Goal: Task Accomplishment & Management: Complete application form

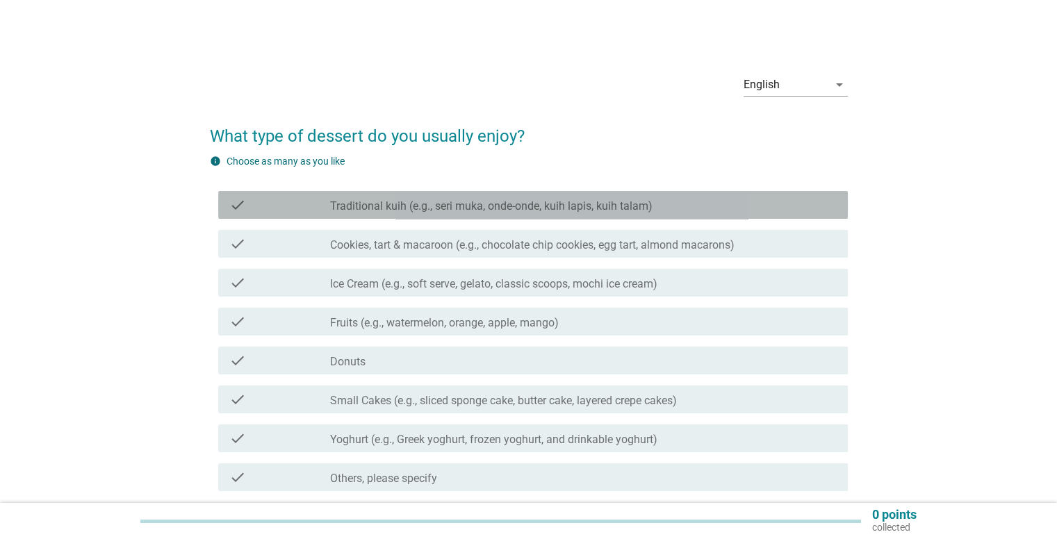
click at [388, 213] on label "Traditional kuih (e.g., seri muka, onde-onde, kuih lapis, kuih talam)" at bounding box center [491, 206] width 322 height 14
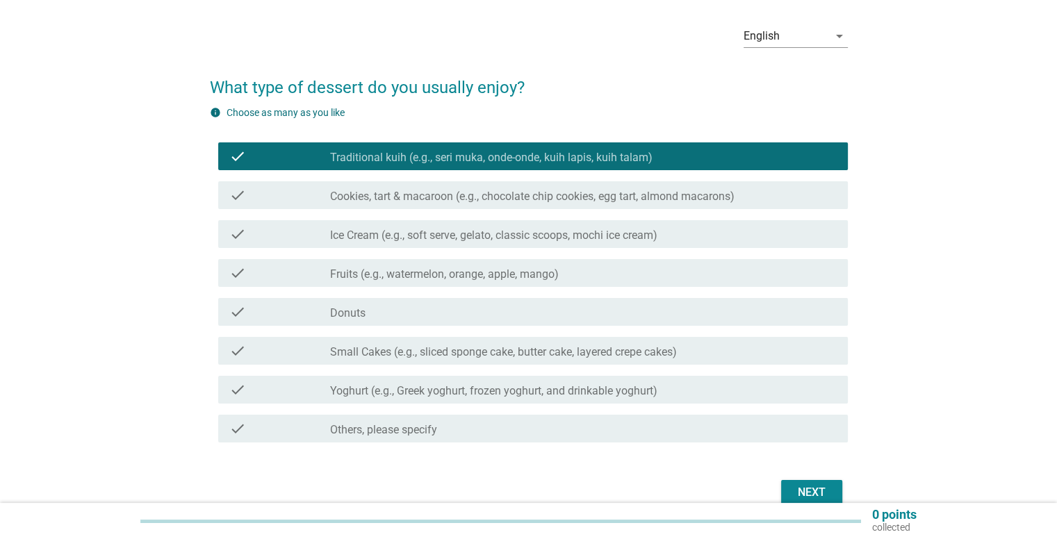
scroll to position [54, 0]
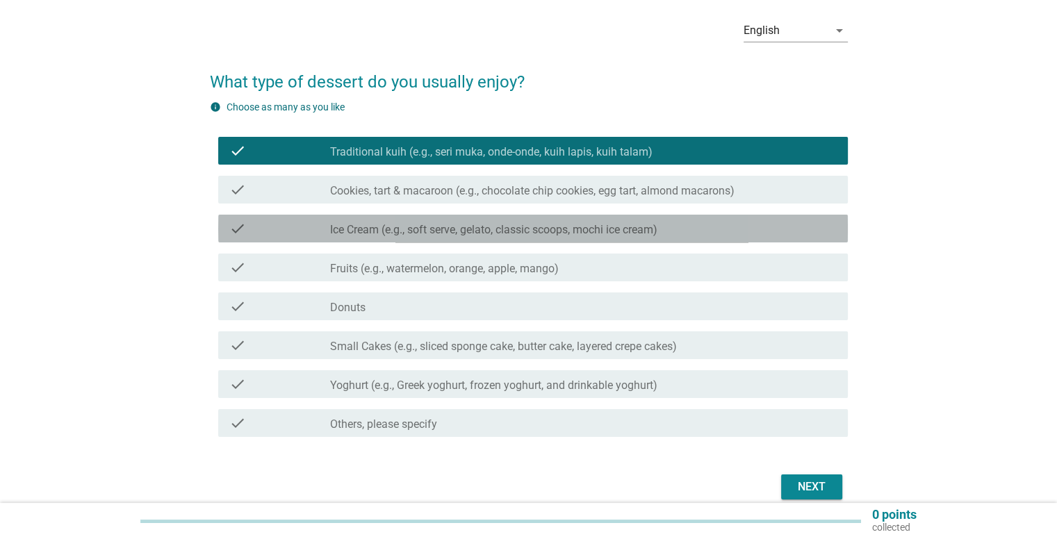
click at [392, 229] on label "Ice Cream (e.g., soft serve, gelato, classic scoops, mochi ice cream)" at bounding box center [493, 230] width 327 height 14
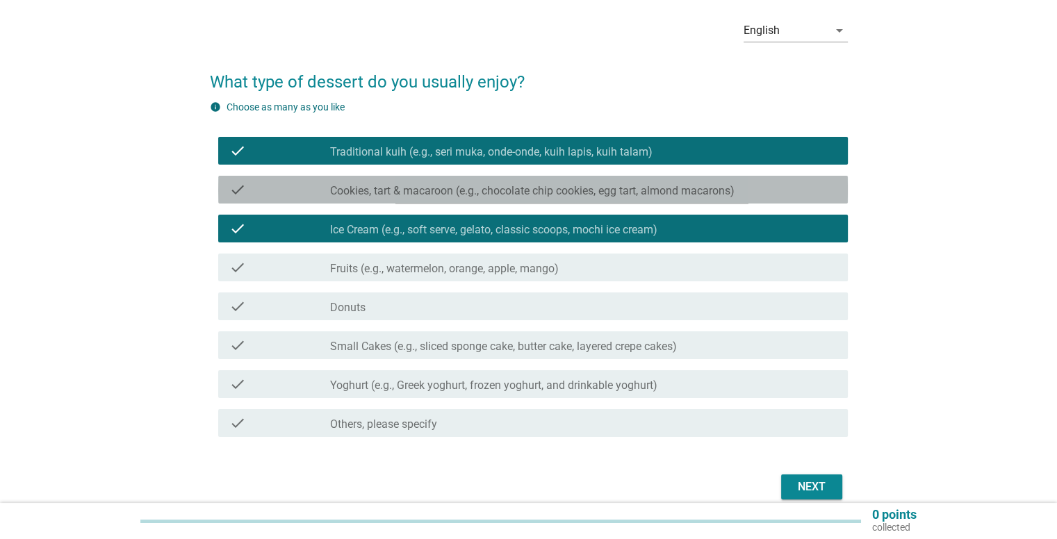
click at [406, 198] on div "check check_box_outline_blank Cookies, tart & macaroon (e.g., chocolate chip co…" at bounding box center [532, 190] width 629 height 28
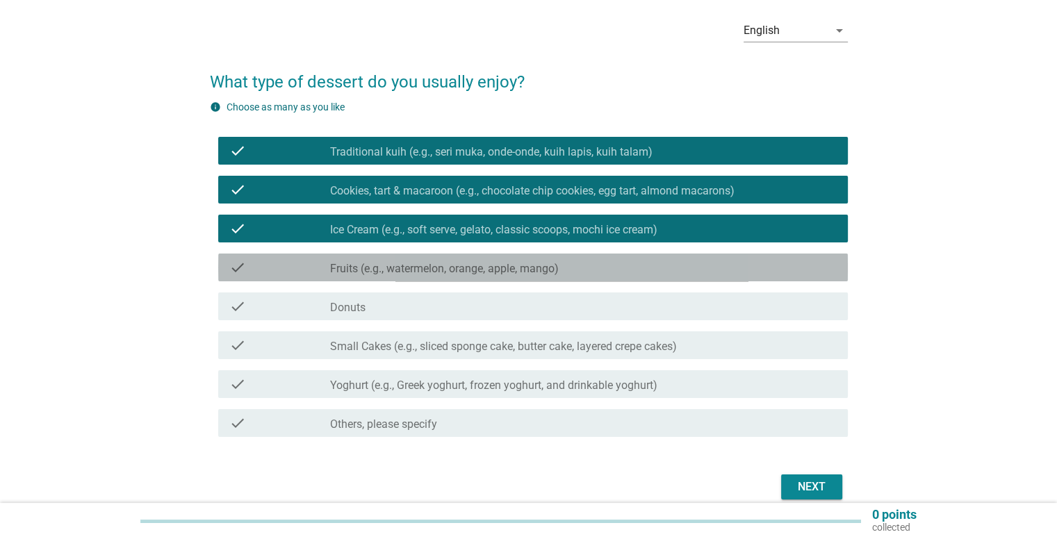
click at [417, 264] on label "Fruits (e.g., watermelon, orange, apple, mango)" at bounding box center [444, 269] width 229 height 14
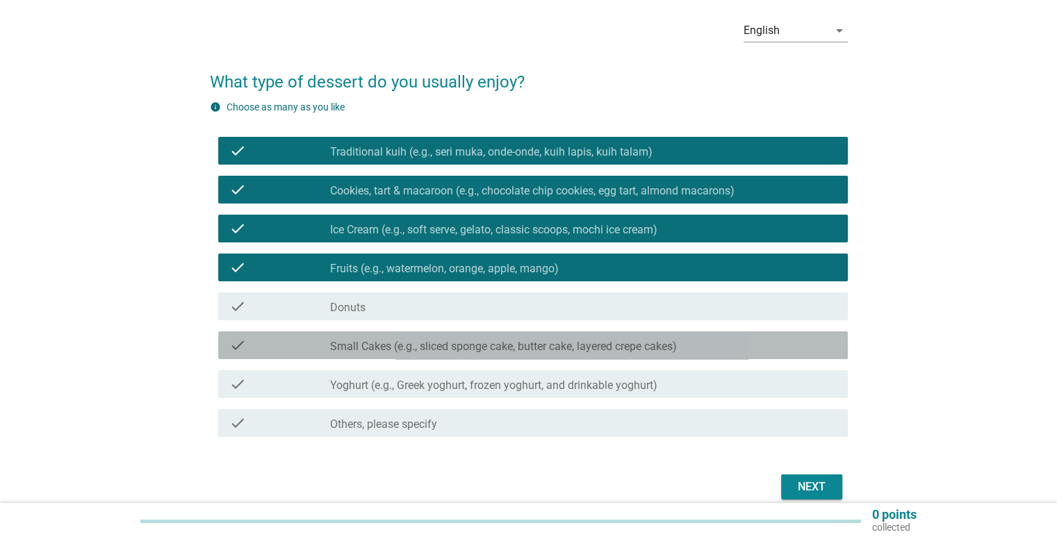
click at [425, 354] on div "check check_box_outline_blank Small Cakes (e.g., sliced sponge cake, butter cak…" at bounding box center [532, 345] width 629 height 28
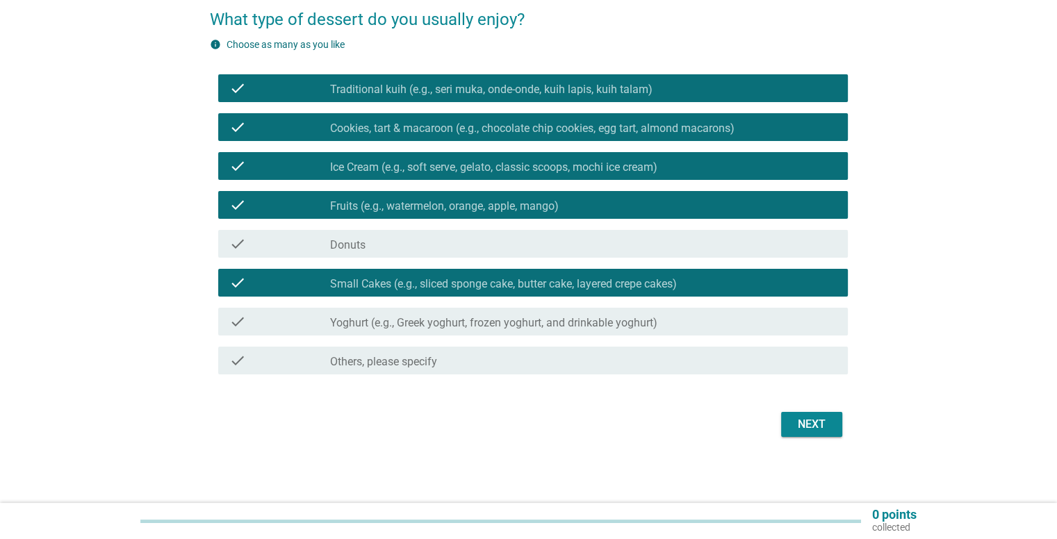
scroll to position [117, 0]
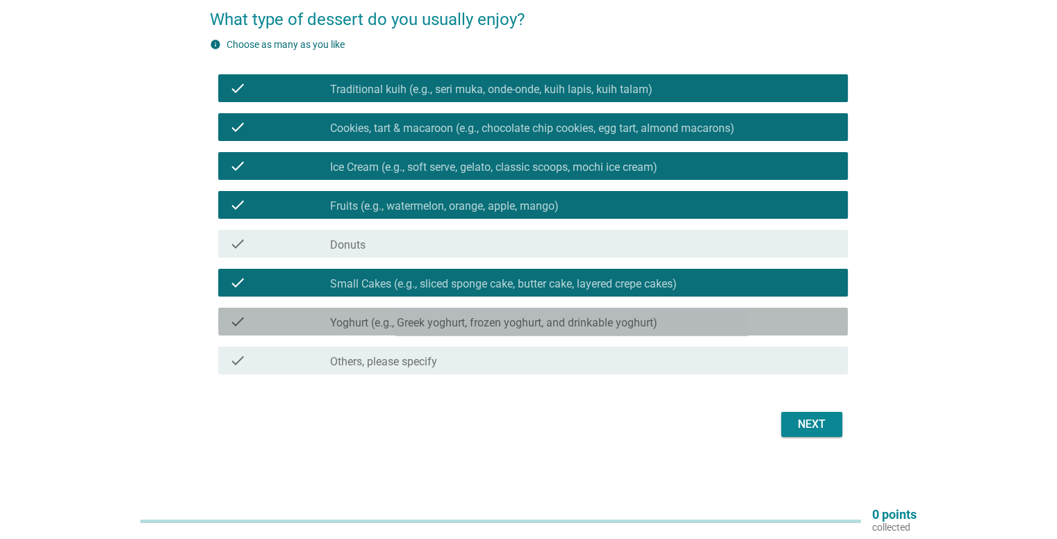
click at [544, 329] on label "Yoghurt (e.g., Greek yoghurt, frozen yoghurt, and drinkable yoghurt)" at bounding box center [493, 323] width 327 height 14
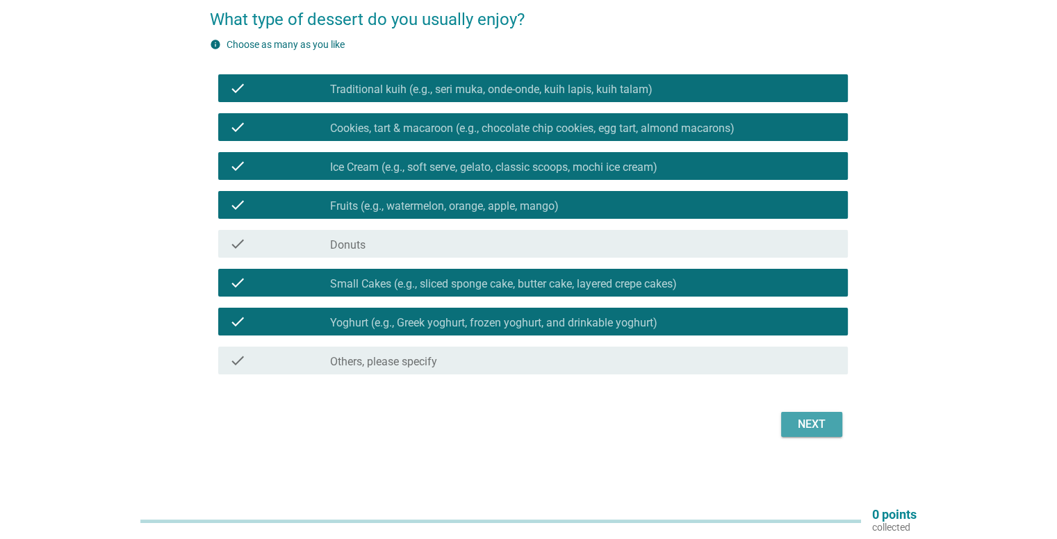
click at [827, 420] on div "Next" at bounding box center [811, 424] width 39 height 17
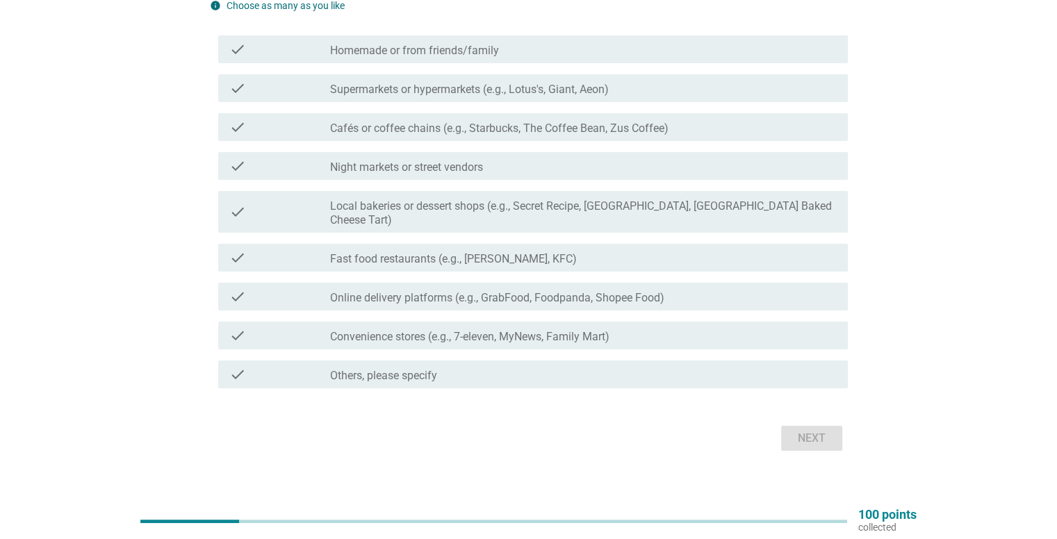
scroll to position [30, 0]
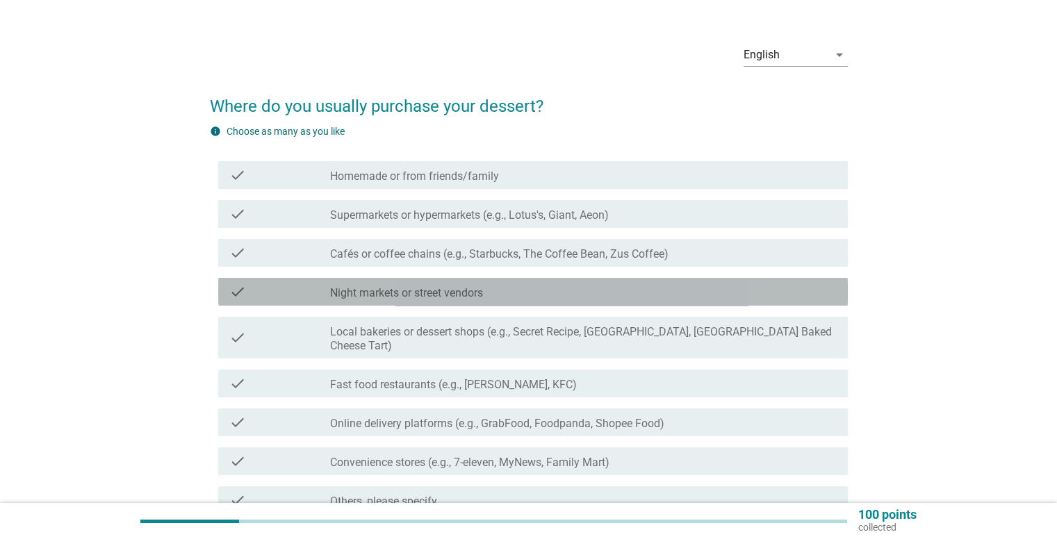
click at [453, 300] on div "check check_box_outline_blank Night markets or street vendors" at bounding box center [532, 292] width 629 height 28
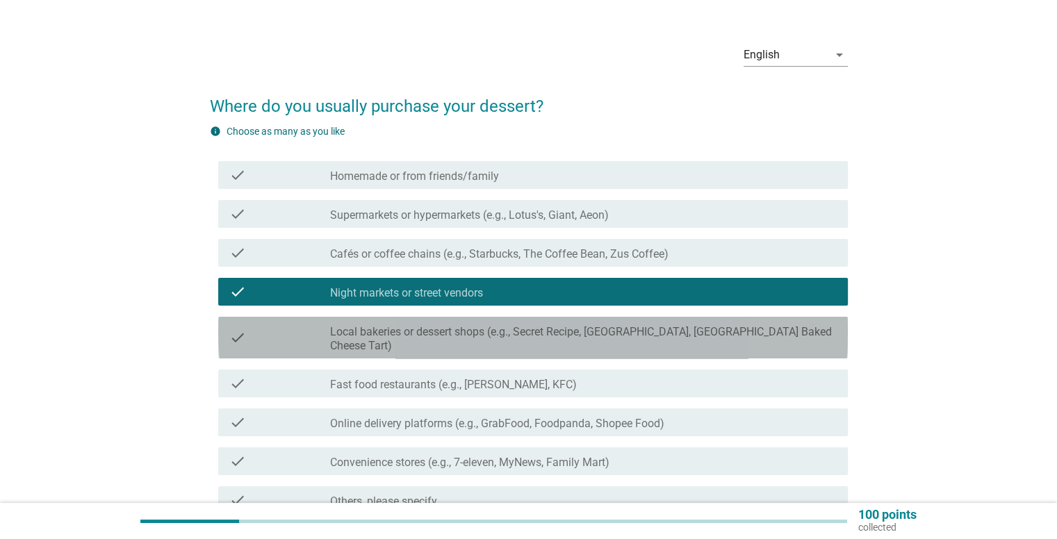
click at [463, 326] on label "Local bakeries or dessert shops (e.g., Secret Recipe, [GEOGRAPHIC_DATA], [GEOGR…" at bounding box center [583, 339] width 506 height 28
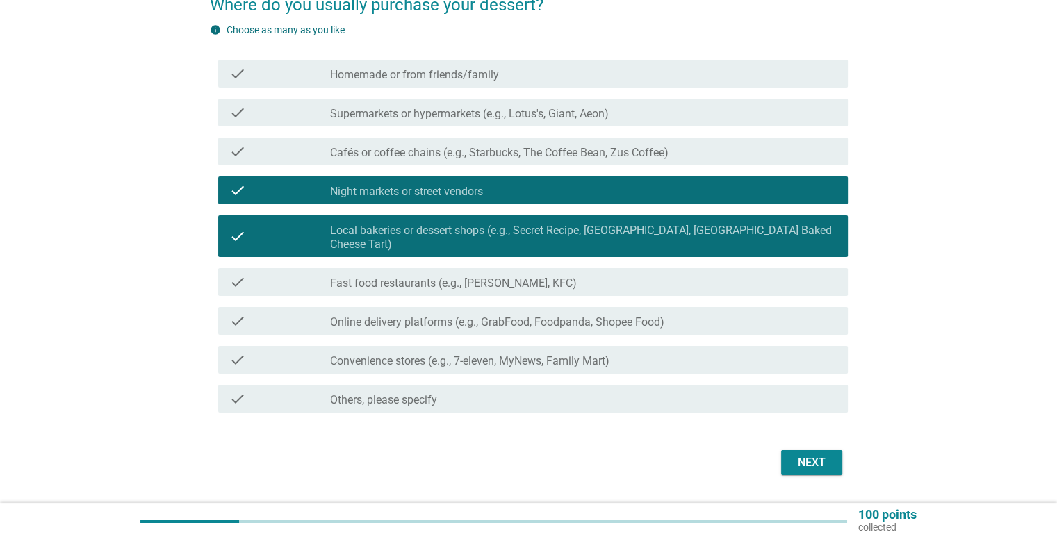
scroll to position [135, 0]
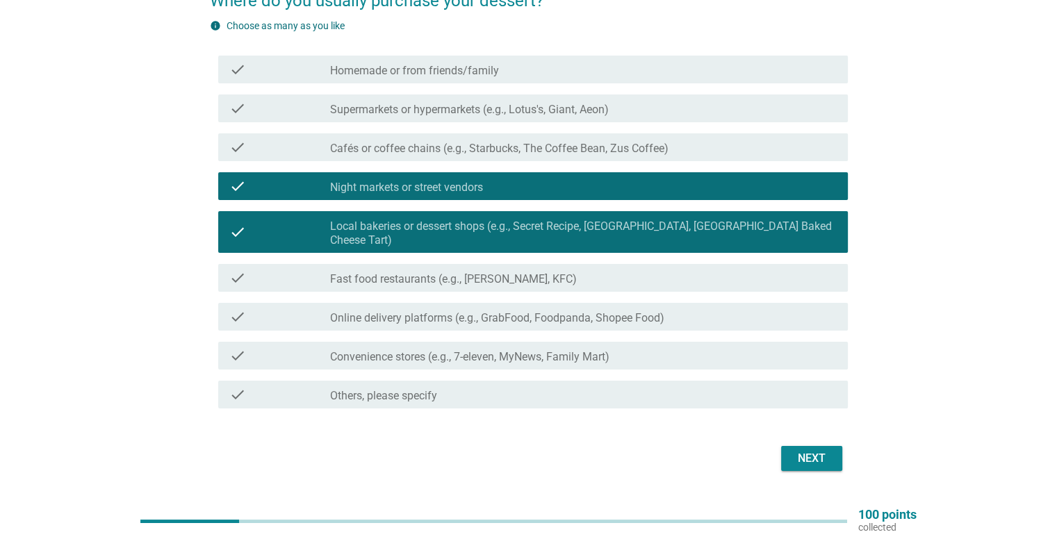
click at [832, 442] on div "Next" at bounding box center [529, 458] width 638 height 33
click at [825, 450] on div "Next" at bounding box center [811, 458] width 39 height 17
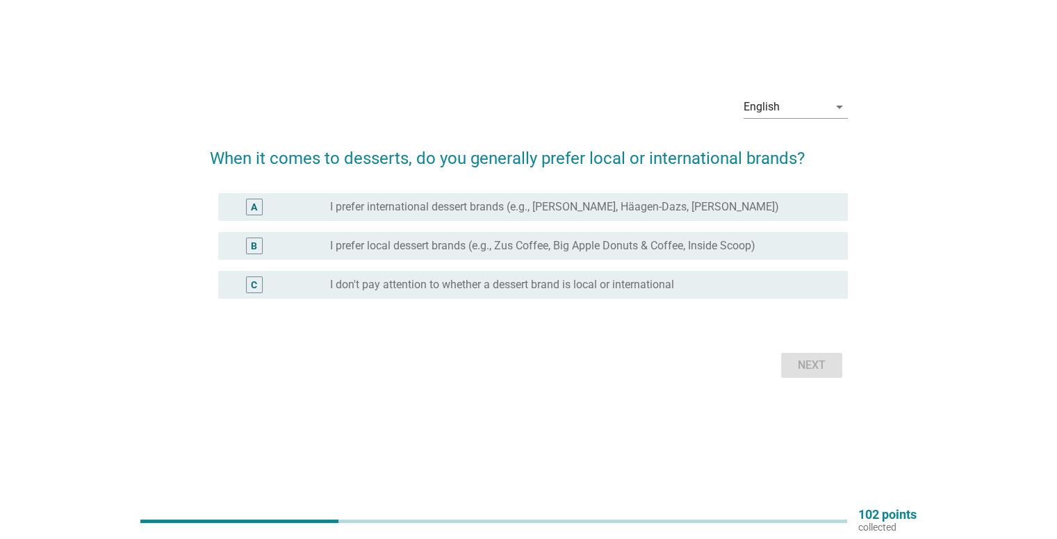
scroll to position [0, 0]
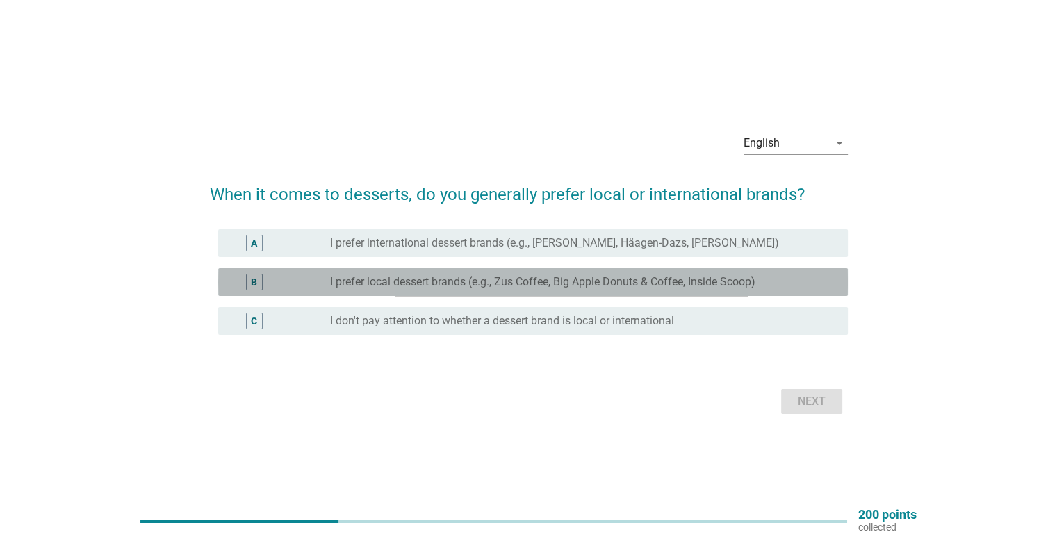
click at [436, 286] on label "I prefer local dessert brands (e.g., Zus Coffee, Big Apple Donuts & Coffee, Ins…" at bounding box center [542, 282] width 425 height 14
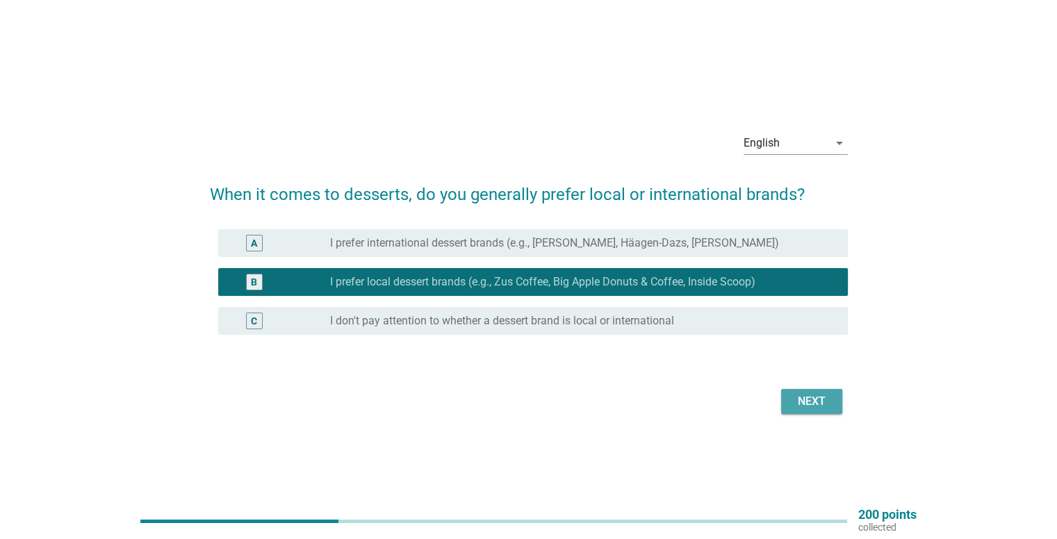
click at [812, 390] on button "Next" at bounding box center [811, 401] width 61 height 25
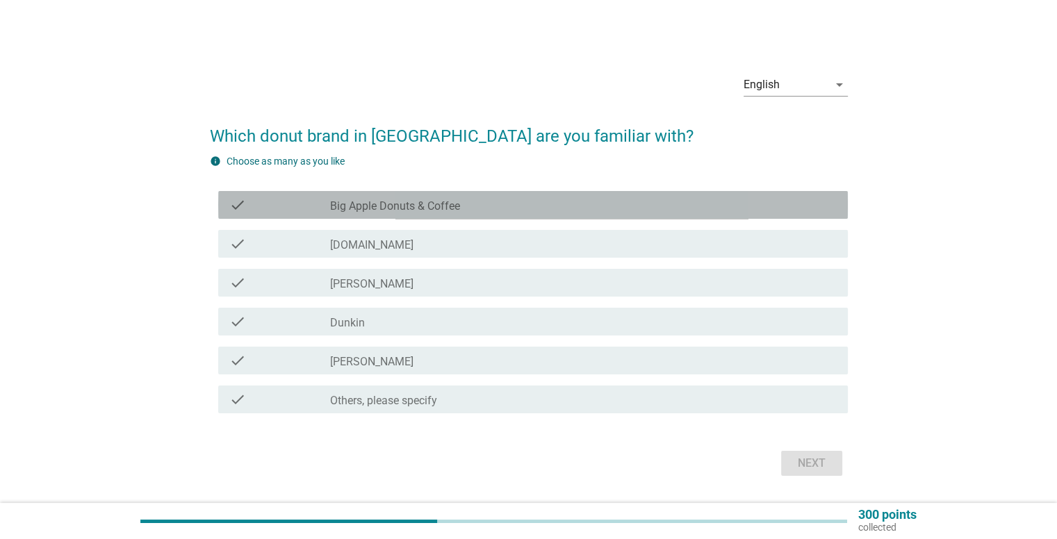
click at [392, 201] on label "Big Apple Donuts & Coffee" at bounding box center [395, 206] width 130 height 14
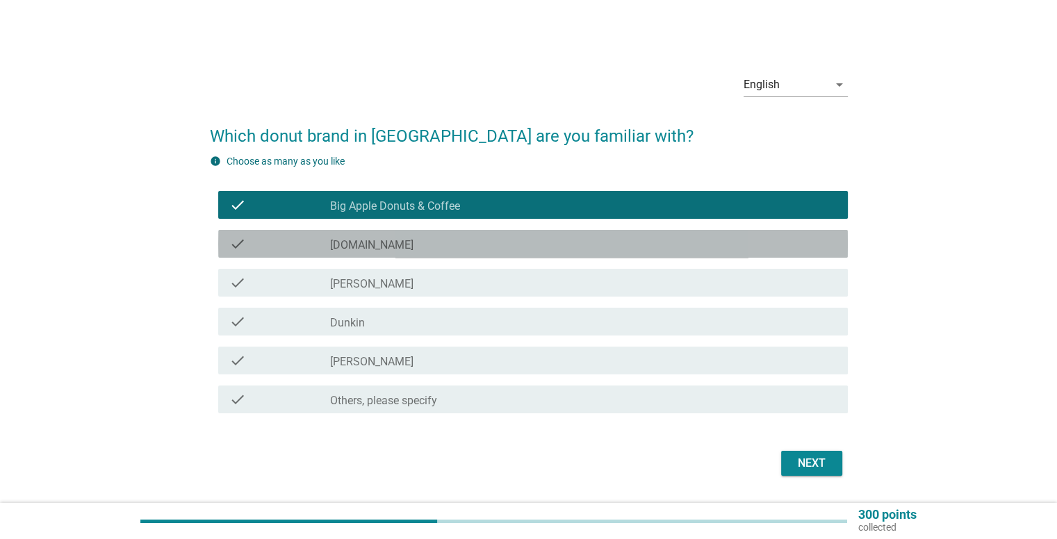
click at [375, 245] on div "check_box_outline_blank [DOMAIN_NAME]" at bounding box center [583, 244] width 506 height 17
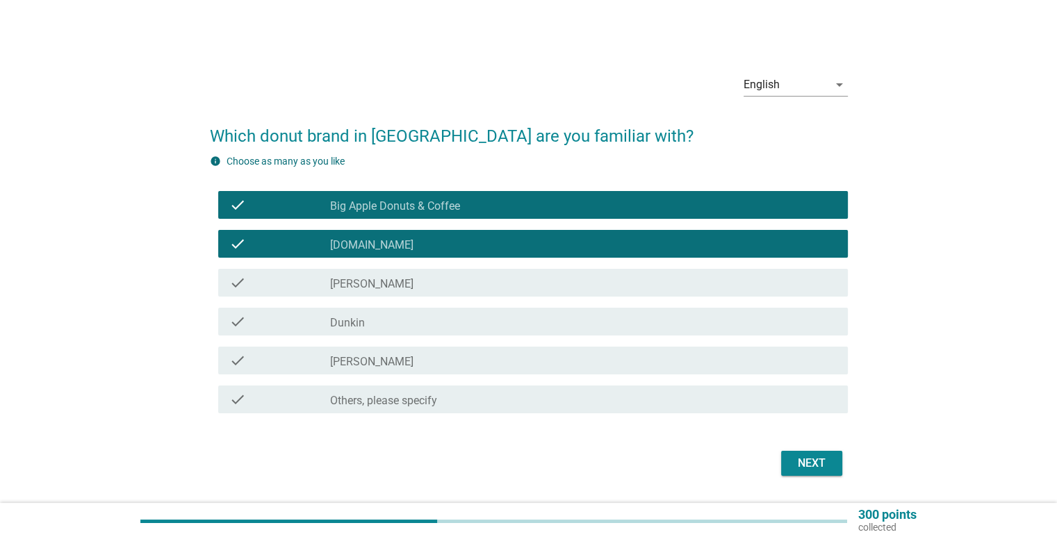
click at [370, 319] on div "check_box_outline_blank Dunkin" at bounding box center [583, 321] width 506 height 17
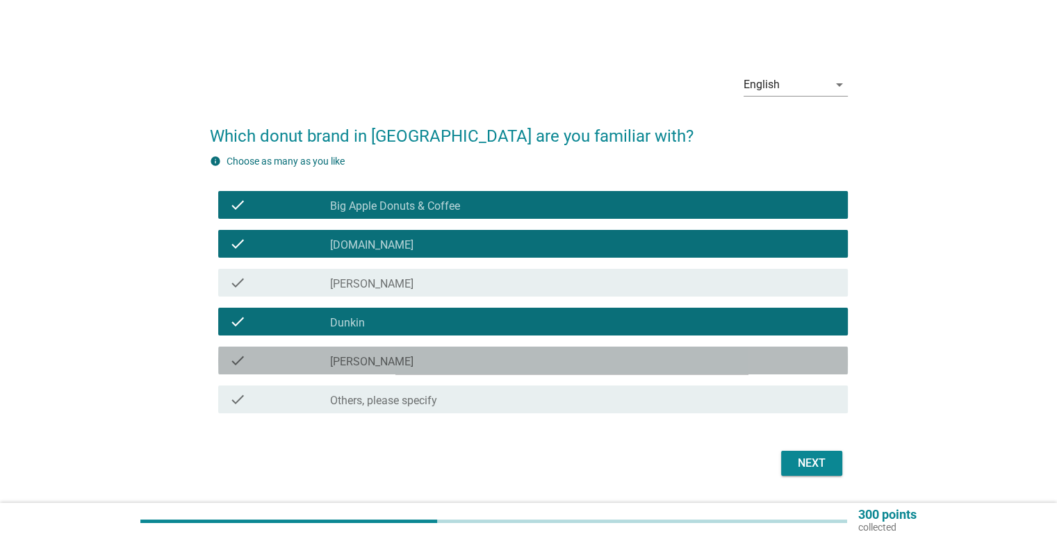
click at [372, 360] on label "[PERSON_NAME]" at bounding box center [371, 362] width 83 height 14
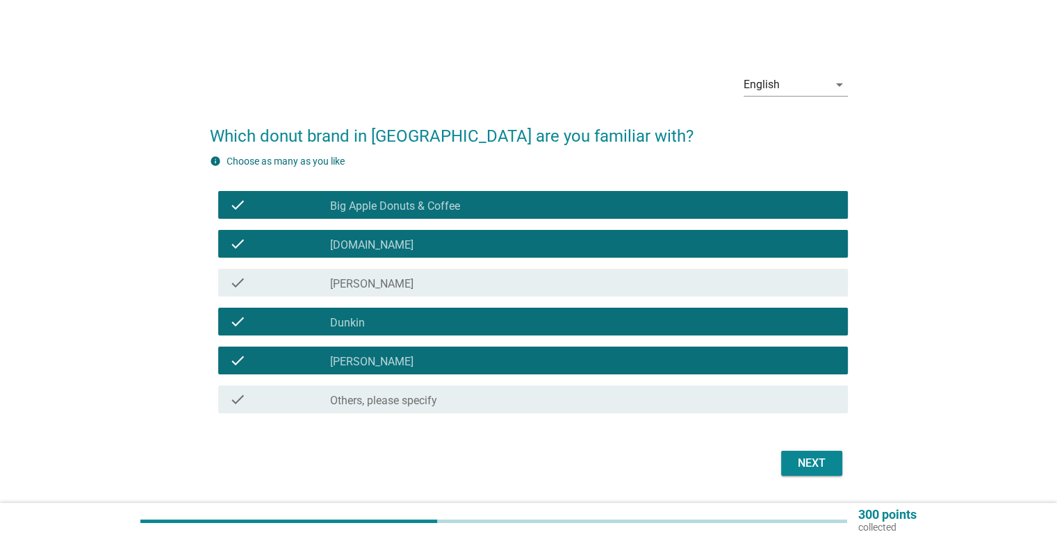
click at [818, 468] on div "Next" at bounding box center [811, 463] width 39 height 17
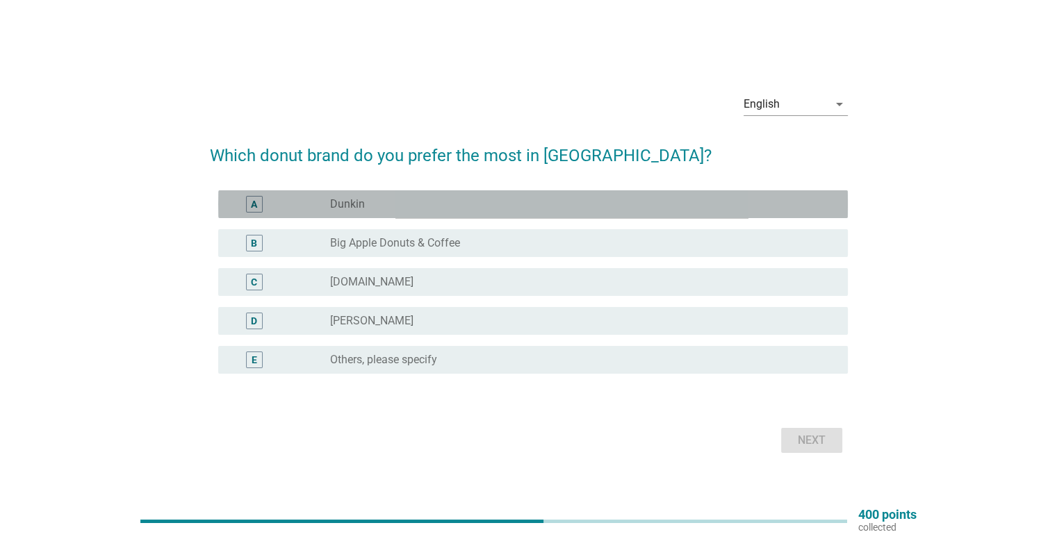
click at [338, 211] on div "radio_button_unchecked Dunkin" at bounding box center [583, 204] width 506 height 17
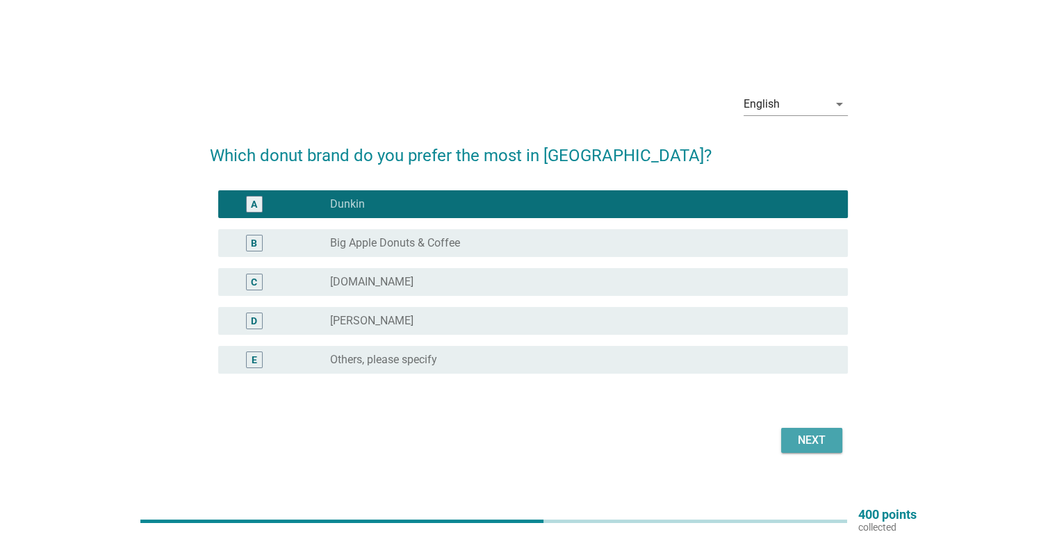
click at [803, 442] on div "Next" at bounding box center [811, 440] width 39 height 17
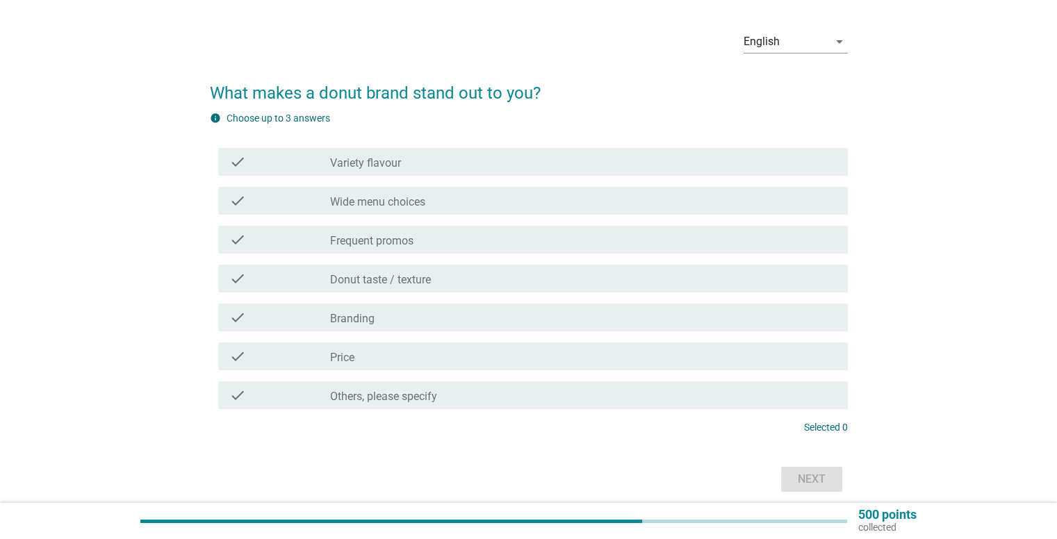
scroll to position [44, 0]
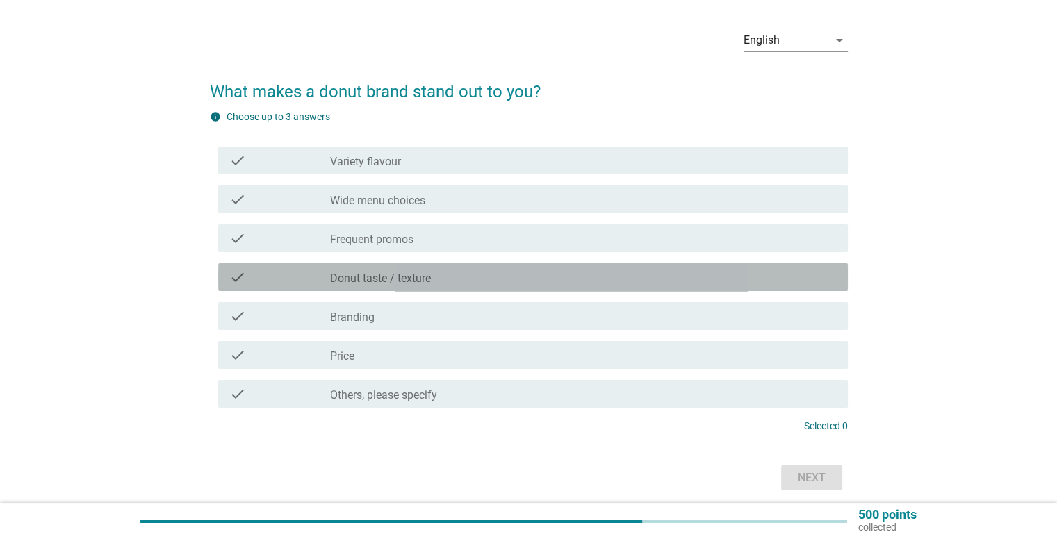
click at [399, 277] on label "Donut taste / texture" at bounding box center [380, 279] width 101 height 14
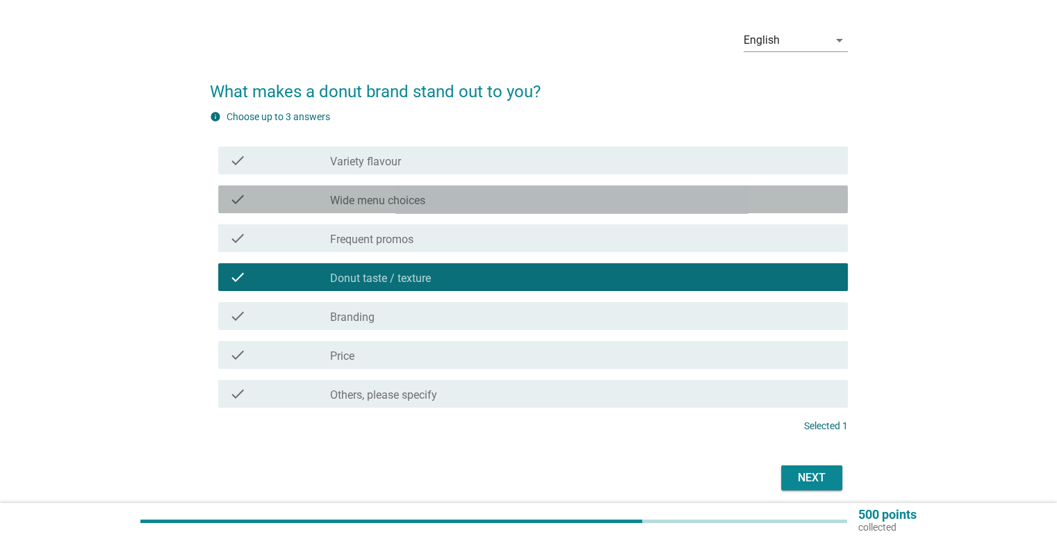
click at [441, 197] on div "check_box_outline_blank Wide menu choices" at bounding box center [583, 199] width 506 height 17
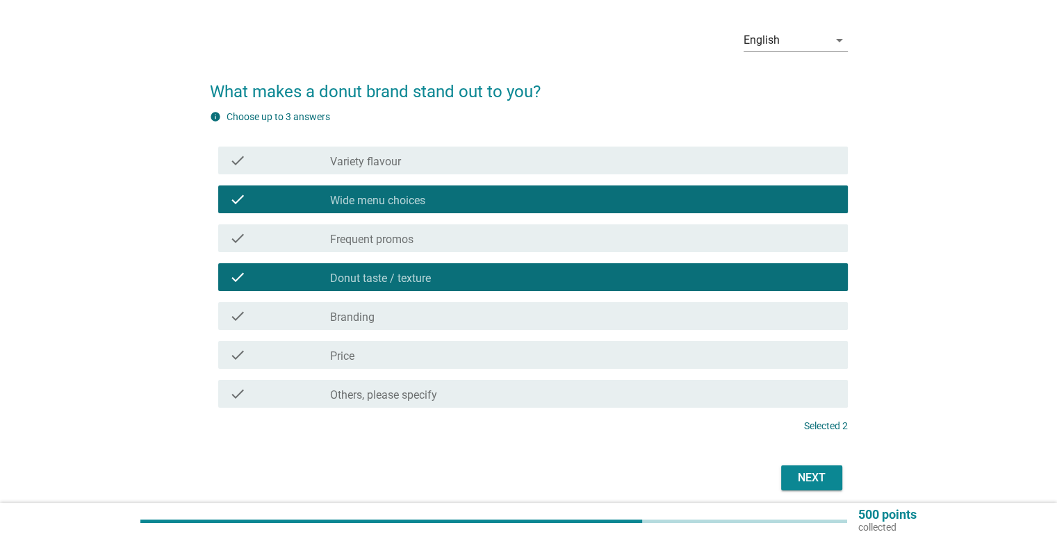
click at [575, 156] on div "check_box_outline_blank Variety flavour" at bounding box center [583, 160] width 506 height 17
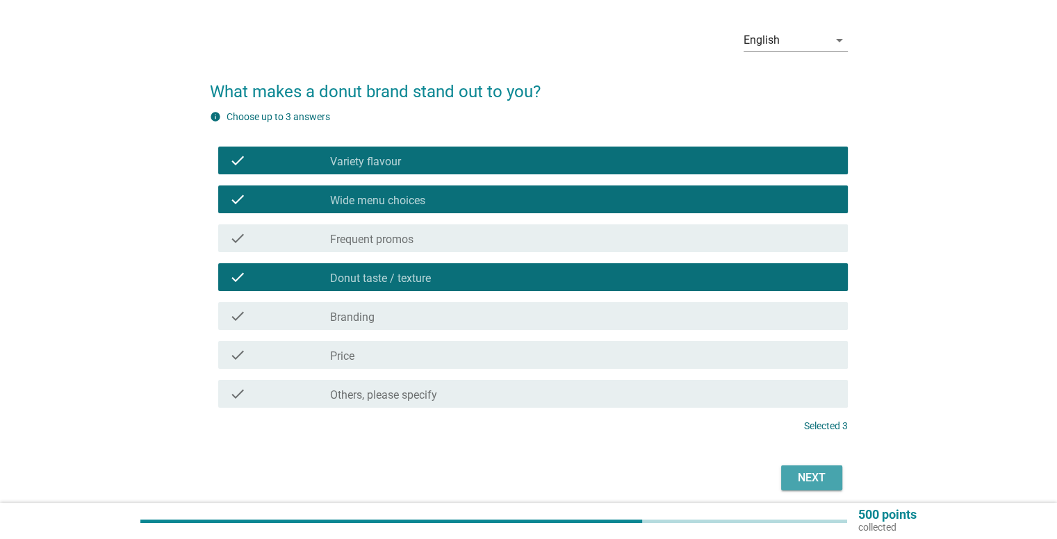
click at [792, 484] on div "Next" at bounding box center [811, 478] width 39 height 17
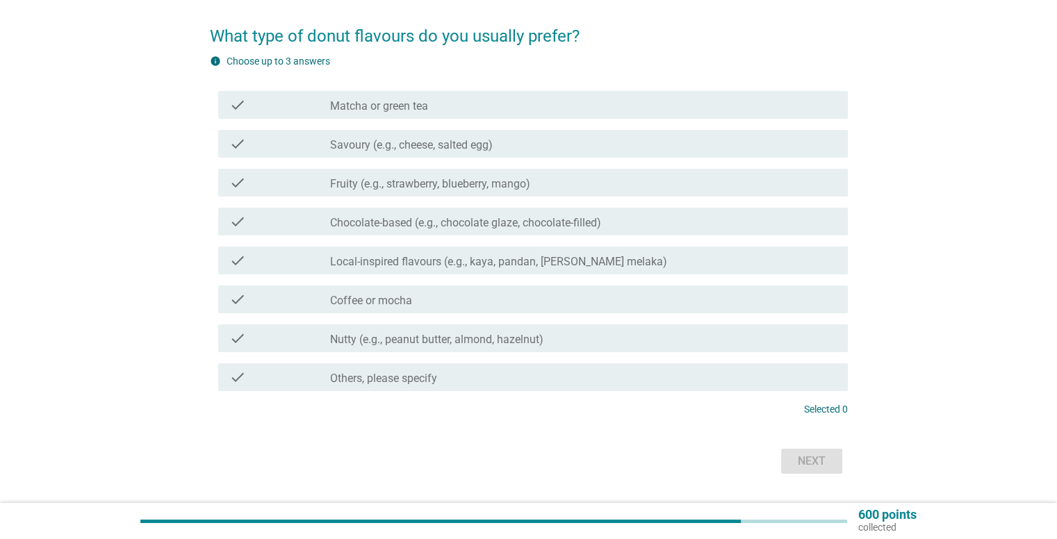
scroll to position [103, 0]
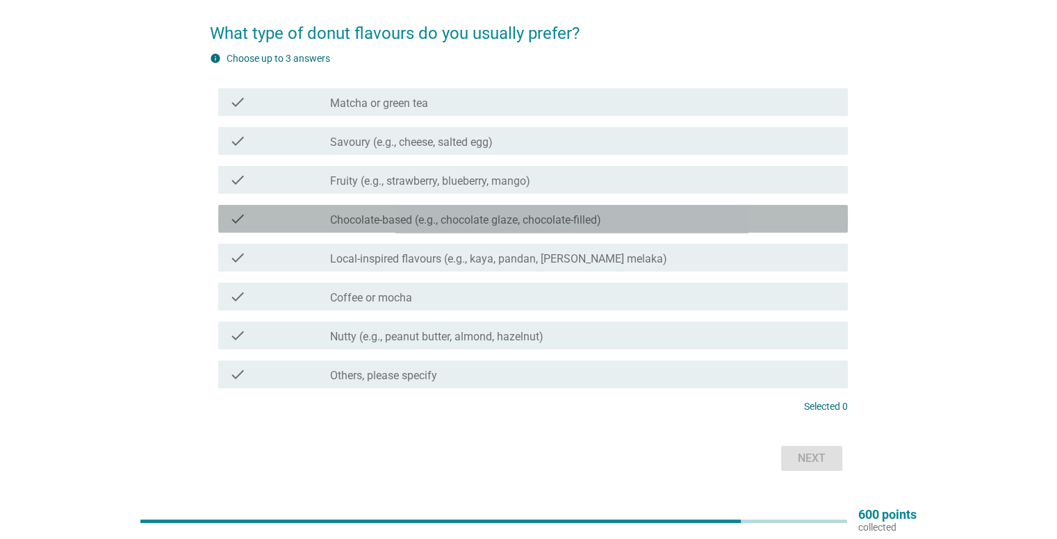
click at [449, 225] on label "Chocolate-based (e.g., chocolate glaze, chocolate-filled)" at bounding box center [465, 220] width 271 height 14
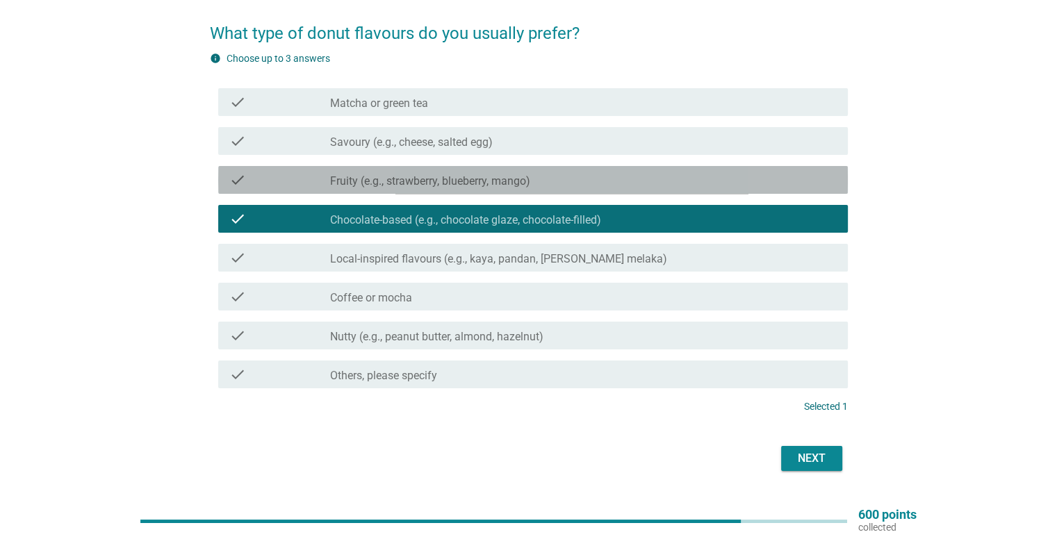
click at [447, 184] on label "Fruity (e.g., strawberry, blueberry, mango)" at bounding box center [430, 181] width 200 height 14
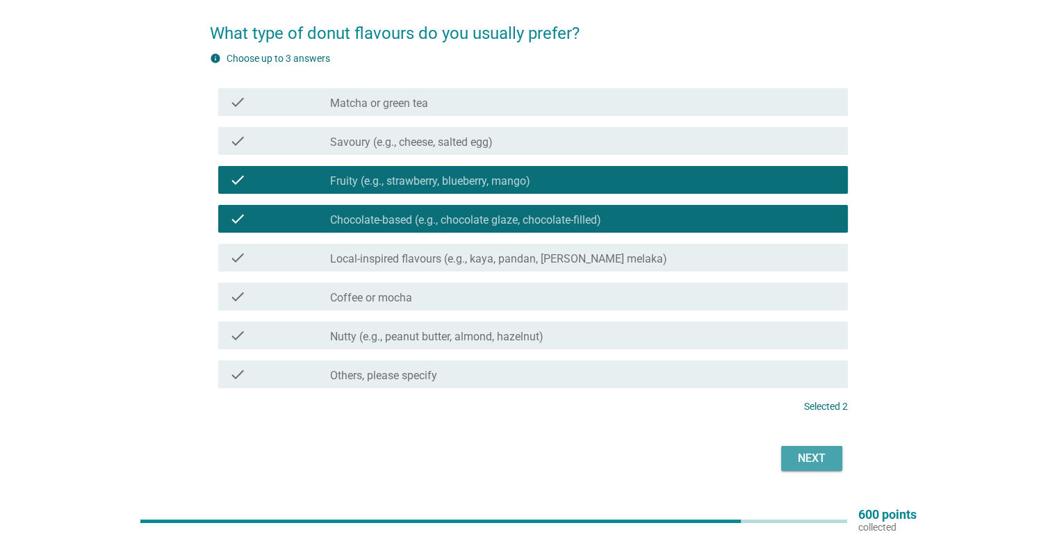
click at [824, 459] on div "Next" at bounding box center [811, 458] width 39 height 17
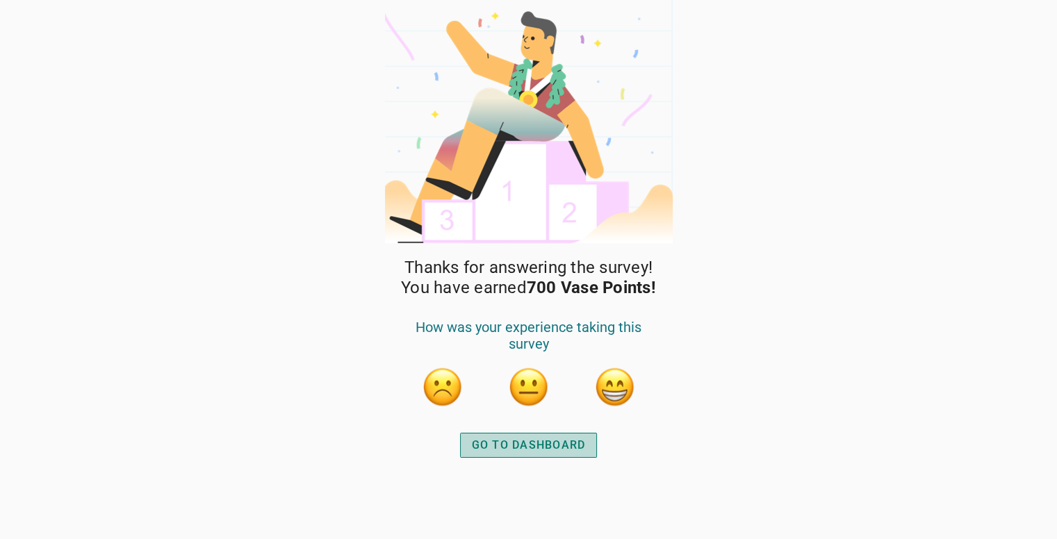
click at [538, 456] on button "GO TO DASHBOARD" at bounding box center [529, 445] width 138 height 25
